Goal: Feedback & Contribution: Contribute content

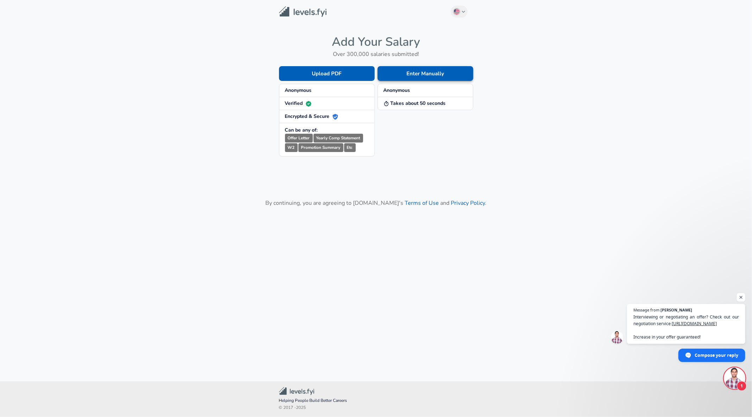
click at [411, 74] on button "Enter Manually" at bounding box center [426, 73] width 96 height 15
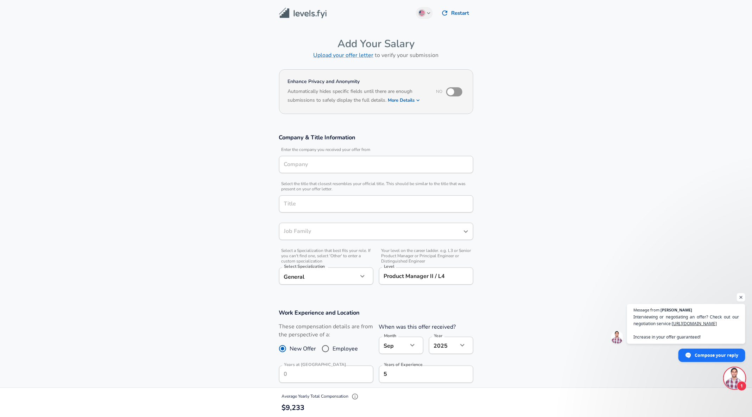
type input "Product Manager"
type input "[US_STATE], [GEOGRAPHIC_DATA]"
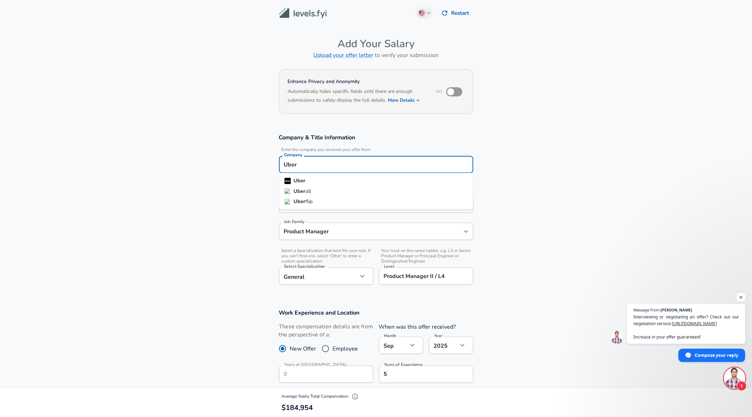
click at [320, 164] on input "Uber" at bounding box center [376, 164] width 188 height 11
type input "Uber"
click at [310, 178] on li "Uber" at bounding box center [376, 181] width 194 height 11
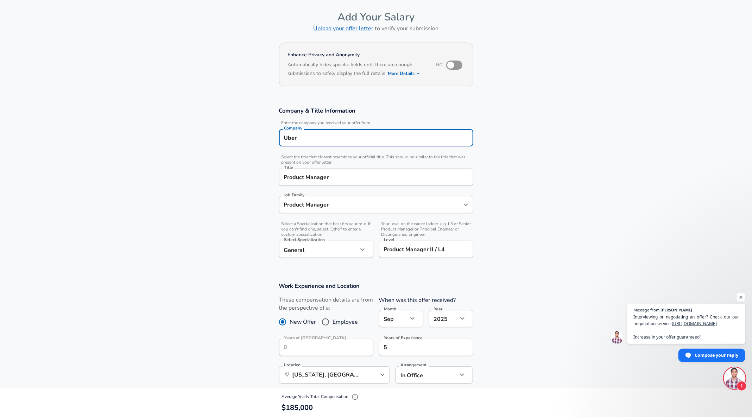
scroll to position [32, 0]
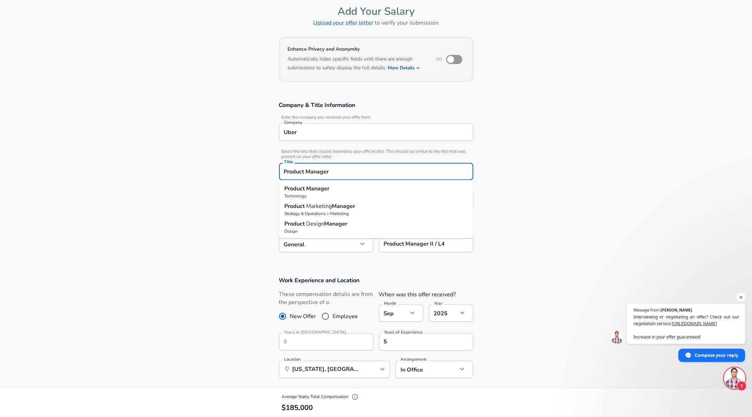
click at [354, 166] on input "Product Manager" at bounding box center [376, 171] width 188 height 11
click at [354, 169] on input "Product Manager" at bounding box center [376, 171] width 188 height 11
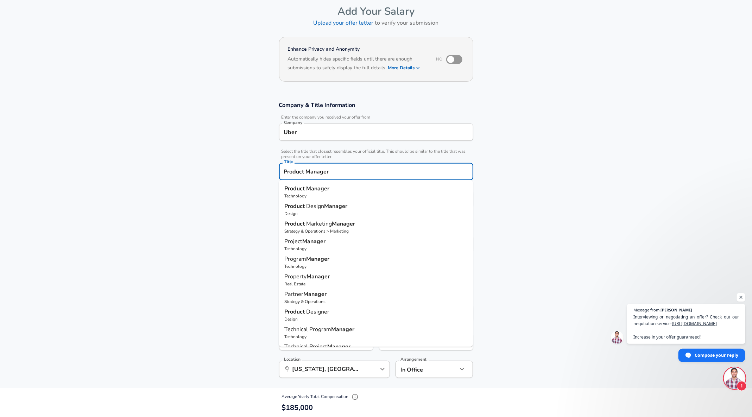
type input "Product Manager"
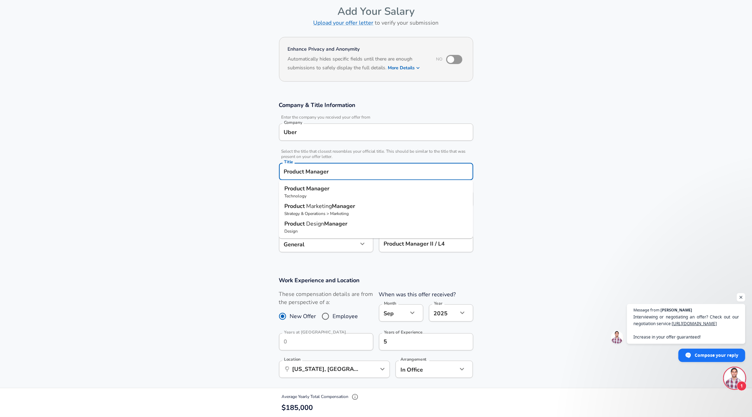
click at [190, 203] on section "Company & Title Information Enter the company you received your offer from Comp…" at bounding box center [376, 180] width 752 height 175
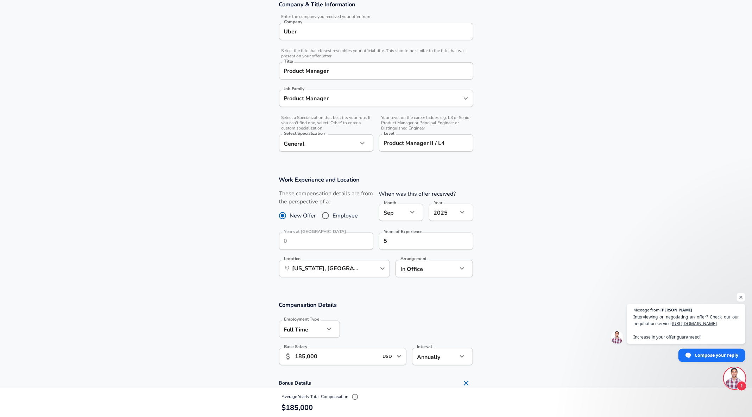
scroll to position [175, 0]
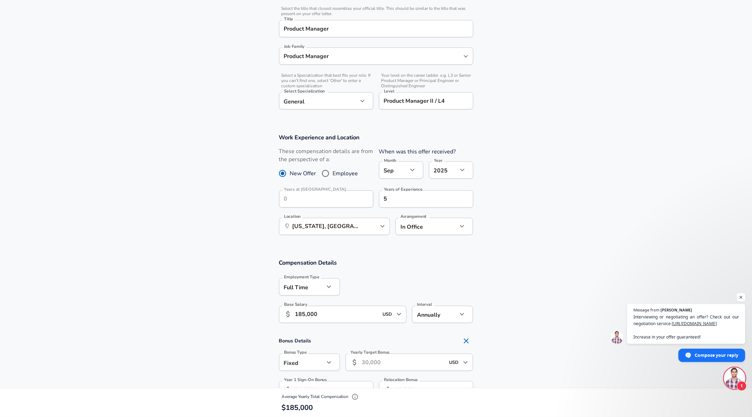
click at [402, 167] on body "English ([GEOGRAPHIC_DATA]) Change Restart Add Your Salary Upload your offer le…" at bounding box center [376, 33] width 752 height 417
click at [388, 258] on li "Aug" at bounding box center [401, 259] width 44 height 11
type input "8"
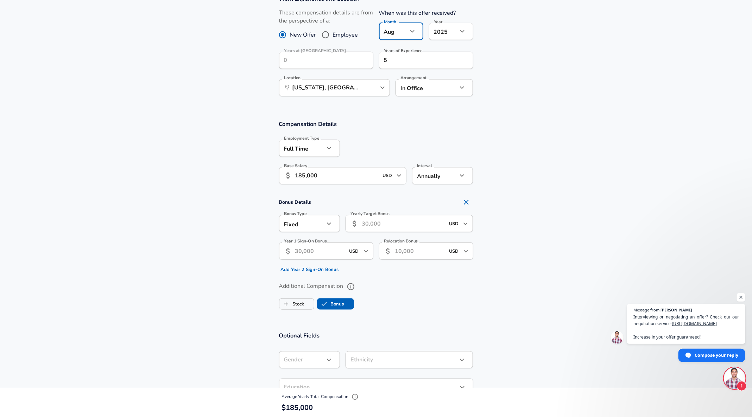
scroll to position [316, 0]
click at [304, 173] on input "185,000" at bounding box center [336, 173] width 83 height 17
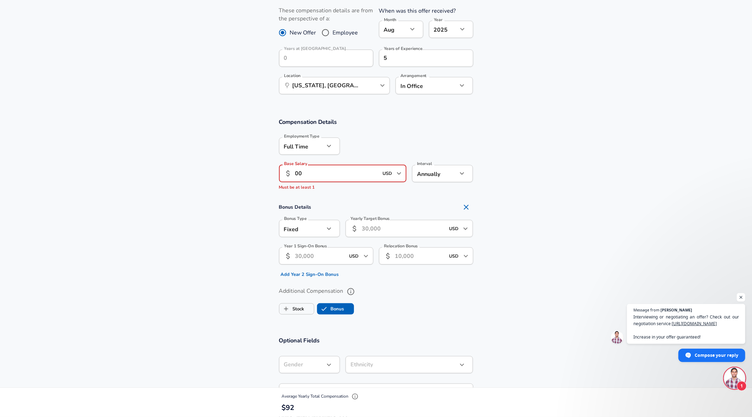
type input "0"
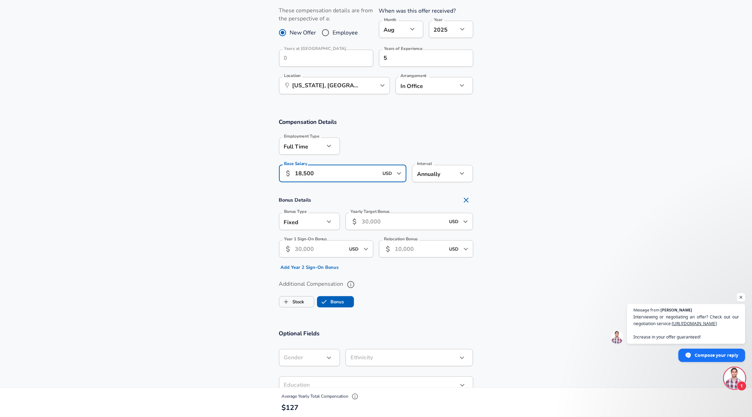
type input "185,000"
click at [372, 222] on input "Yearly Target Bonus" at bounding box center [403, 221] width 83 height 17
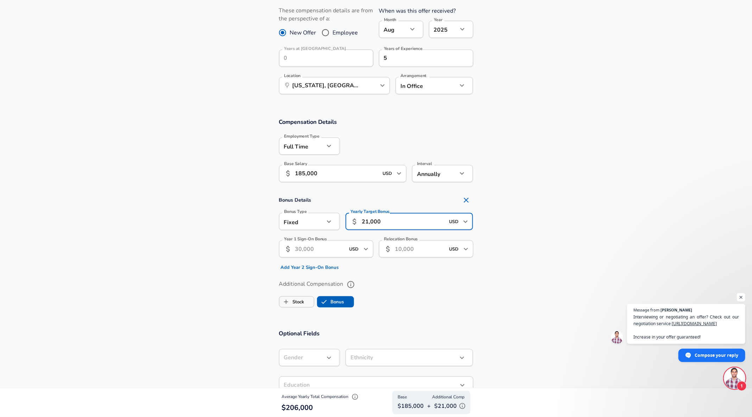
click at [368, 219] on input "21,000" at bounding box center [403, 221] width 83 height 17
type input "23,000"
click at [303, 173] on input "185,000" at bounding box center [336, 173] width 83 height 17
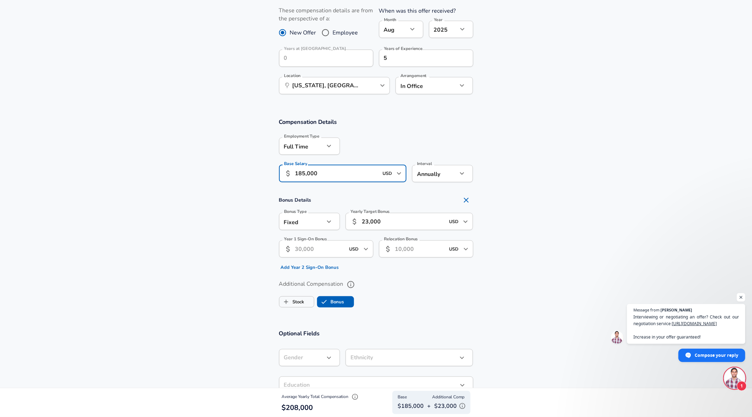
click at [305, 172] on input "185,000" at bounding box center [336, 173] width 83 height 17
type input "184,000"
click at [368, 223] on input "23,000" at bounding box center [403, 221] width 83 height 17
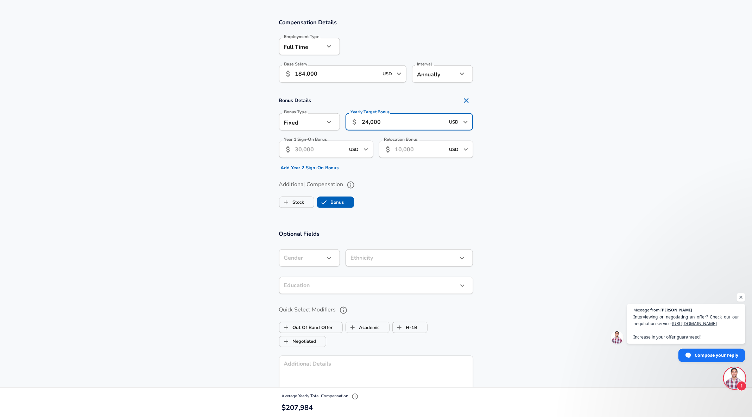
scroll to position [417, 0]
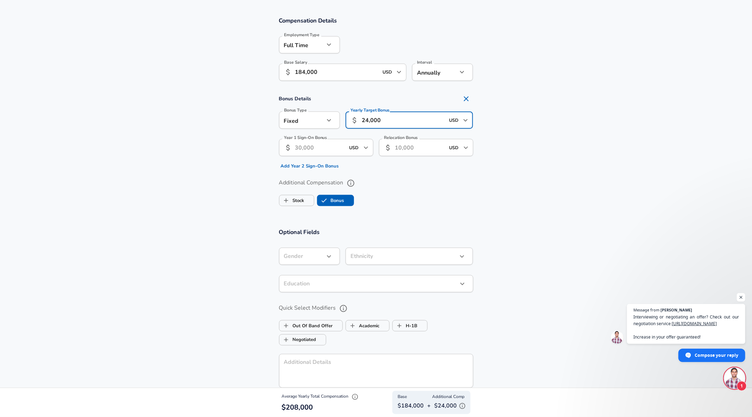
type input "24,000"
click at [307, 150] on input "Year 1 Sign-On Bonus" at bounding box center [320, 147] width 50 height 17
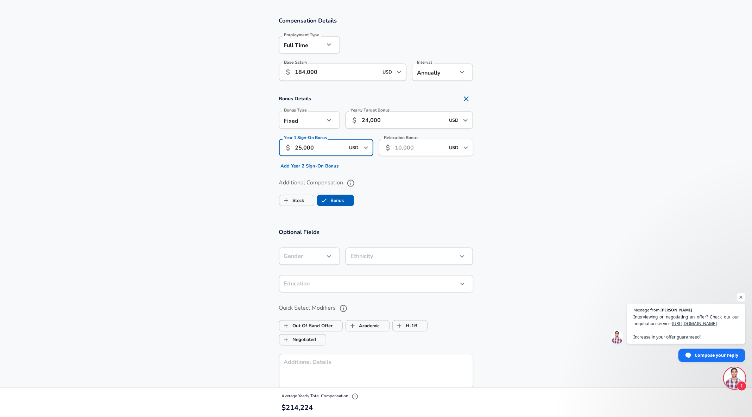
type input "25,000"
click at [452, 181] on label "Additional Compensation" at bounding box center [376, 183] width 194 height 12
click at [357, 181] on button "Additional Compensation" at bounding box center [351, 183] width 12 height 12
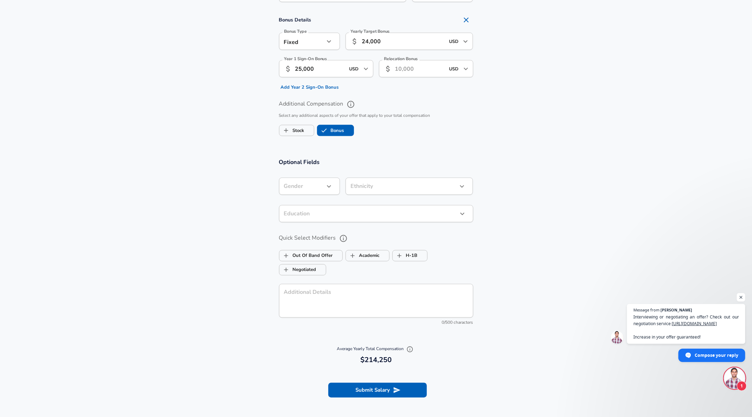
scroll to position [516, 0]
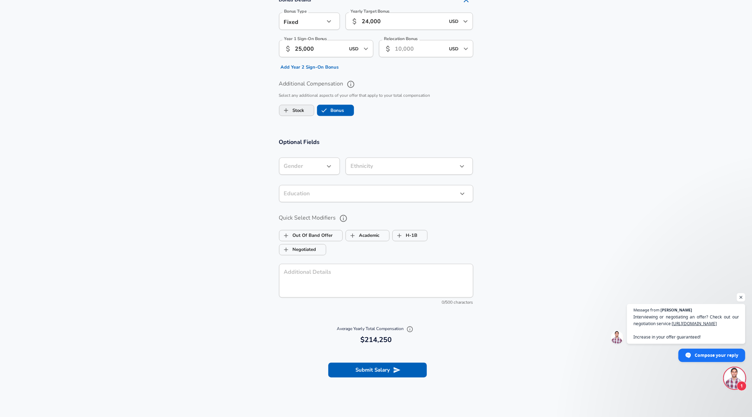
click at [279, 110] on button "Stock" at bounding box center [296, 110] width 35 height 11
checkbox input "true"
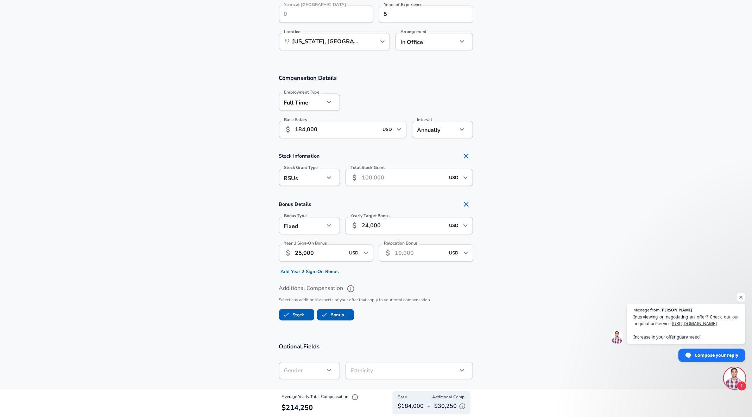
scroll to position [274, 0]
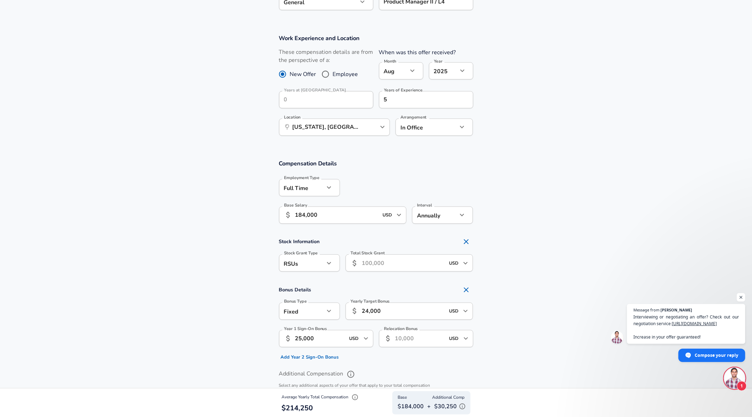
click at [381, 260] on input "Total Stock Grant" at bounding box center [403, 262] width 83 height 17
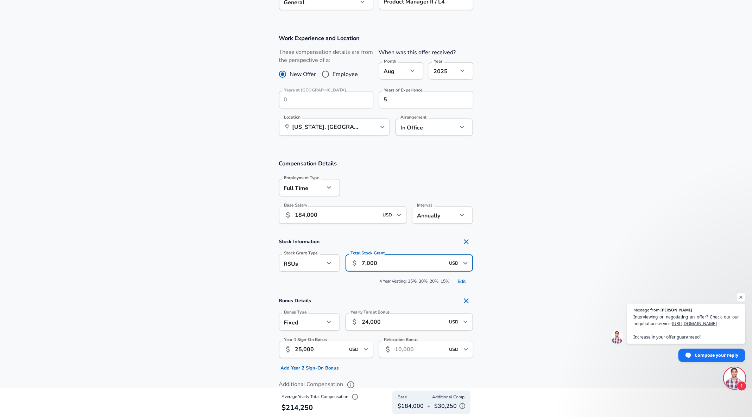
type input "70,000"
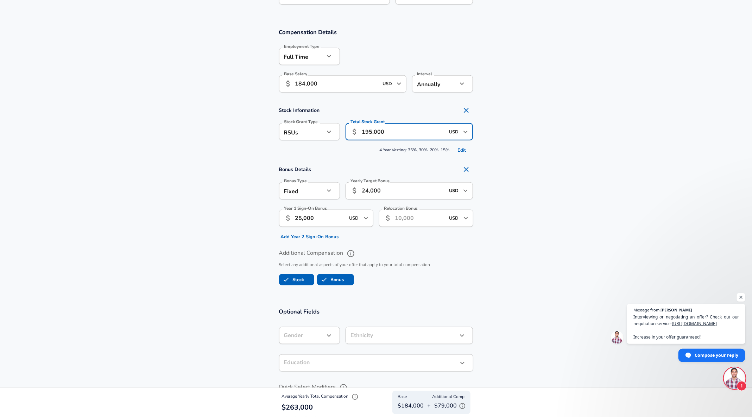
scroll to position [379, 0]
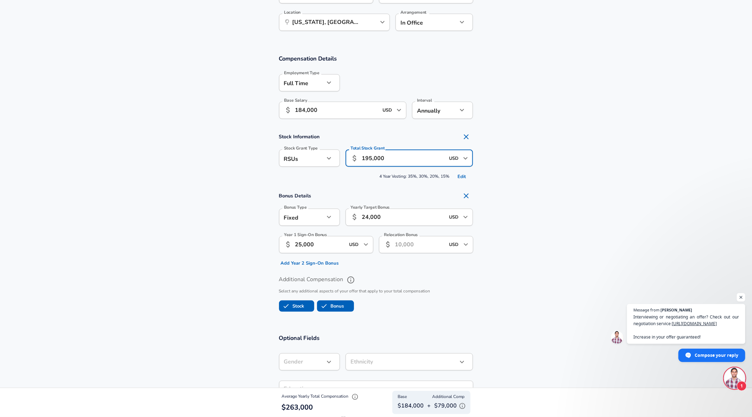
click at [371, 157] on input "195,000" at bounding box center [403, 158] width 83 height 17
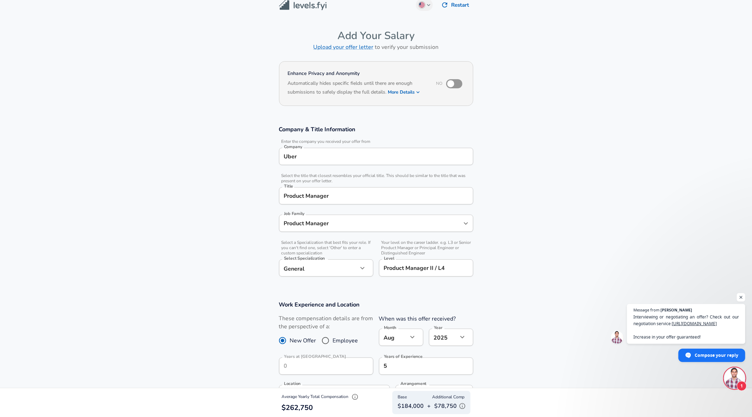
scroll to position [0, 0]
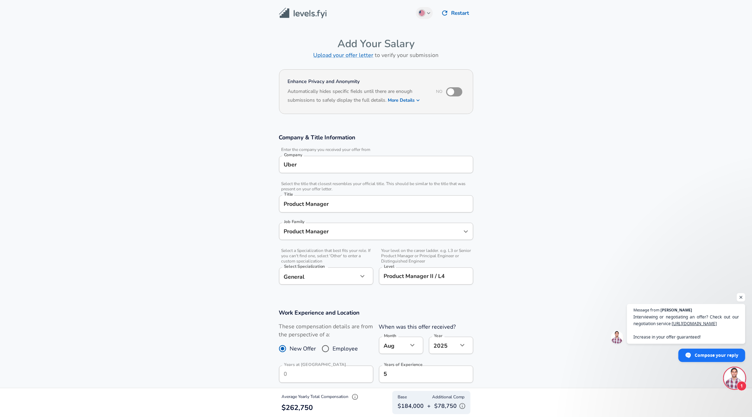
type input "194,000"
click at [455, 90] on input "checkbox" at bounding box center [451, 91] width 40 height 13
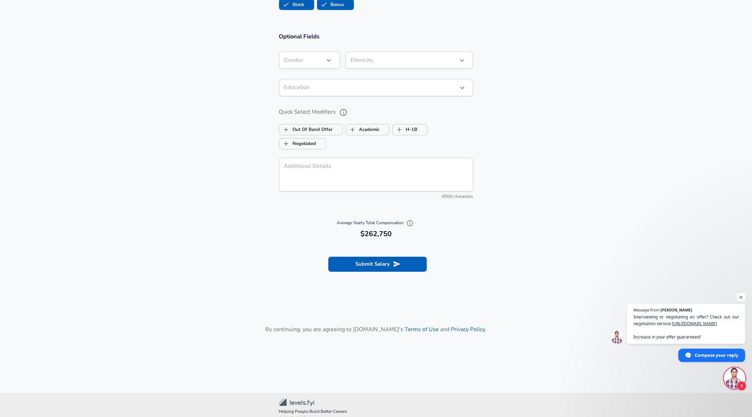
scroll to position [691, 0]
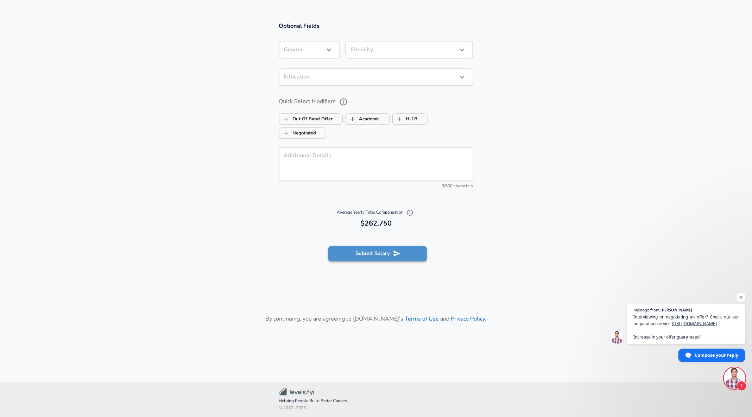
click at [399, 250] on icon "submit" at bounding box center [397, 254] width 8 height 8
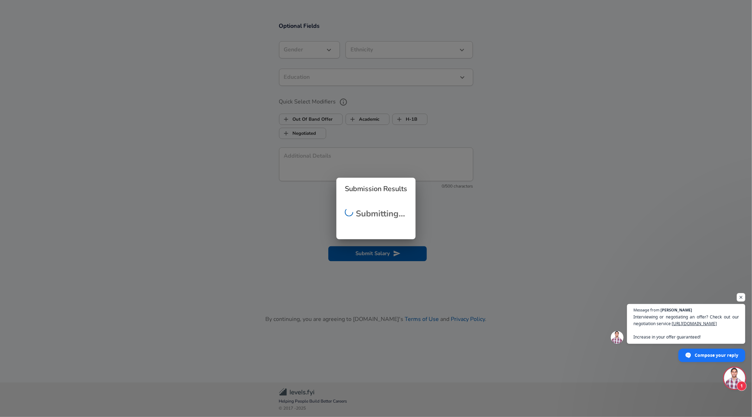
checkbox input "false"
